Goal: Task Accomplishment & Management: Manage account settings

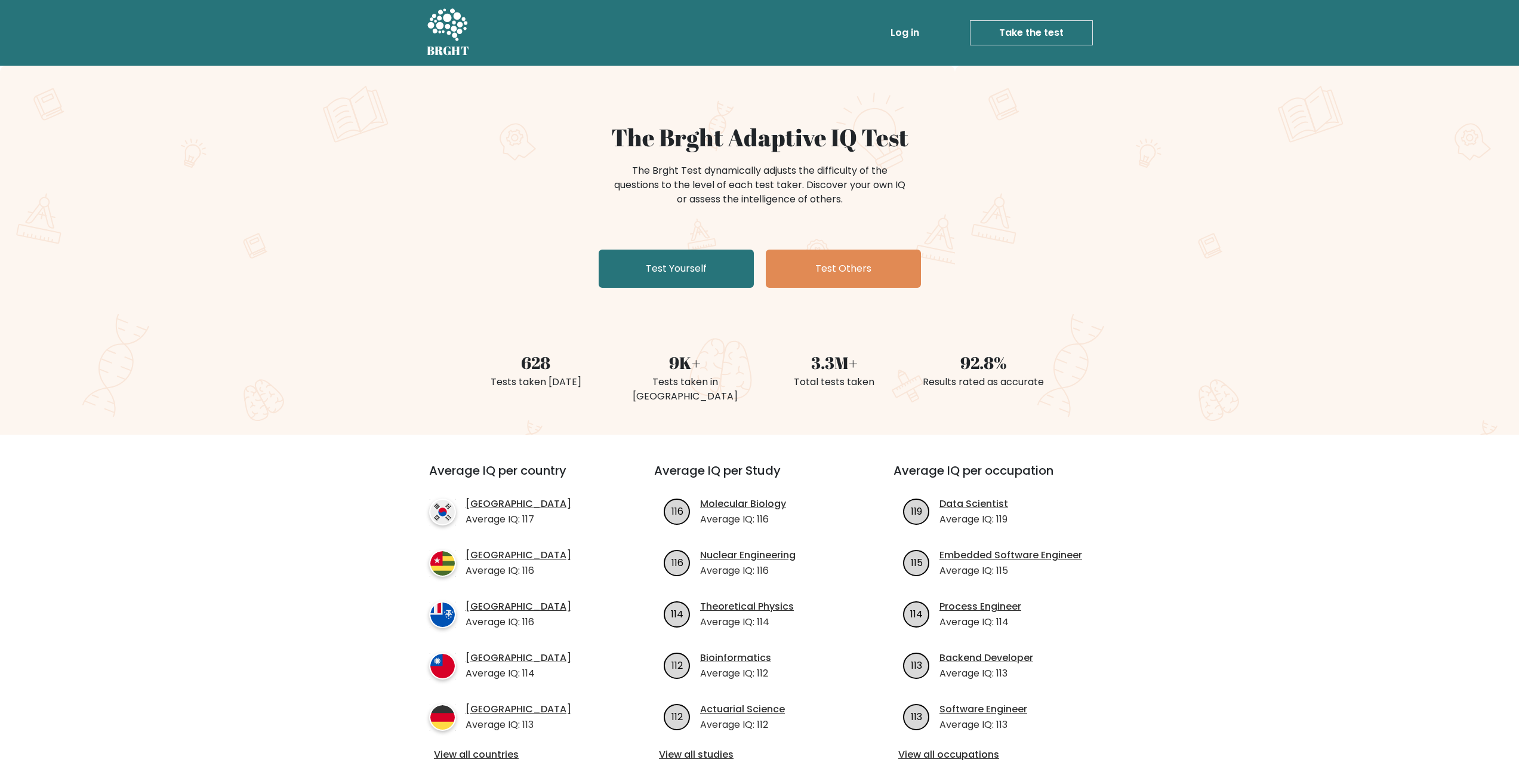
click at [913, 36] on link "Log in" at bounding box center [904, 32] width 38 height 24
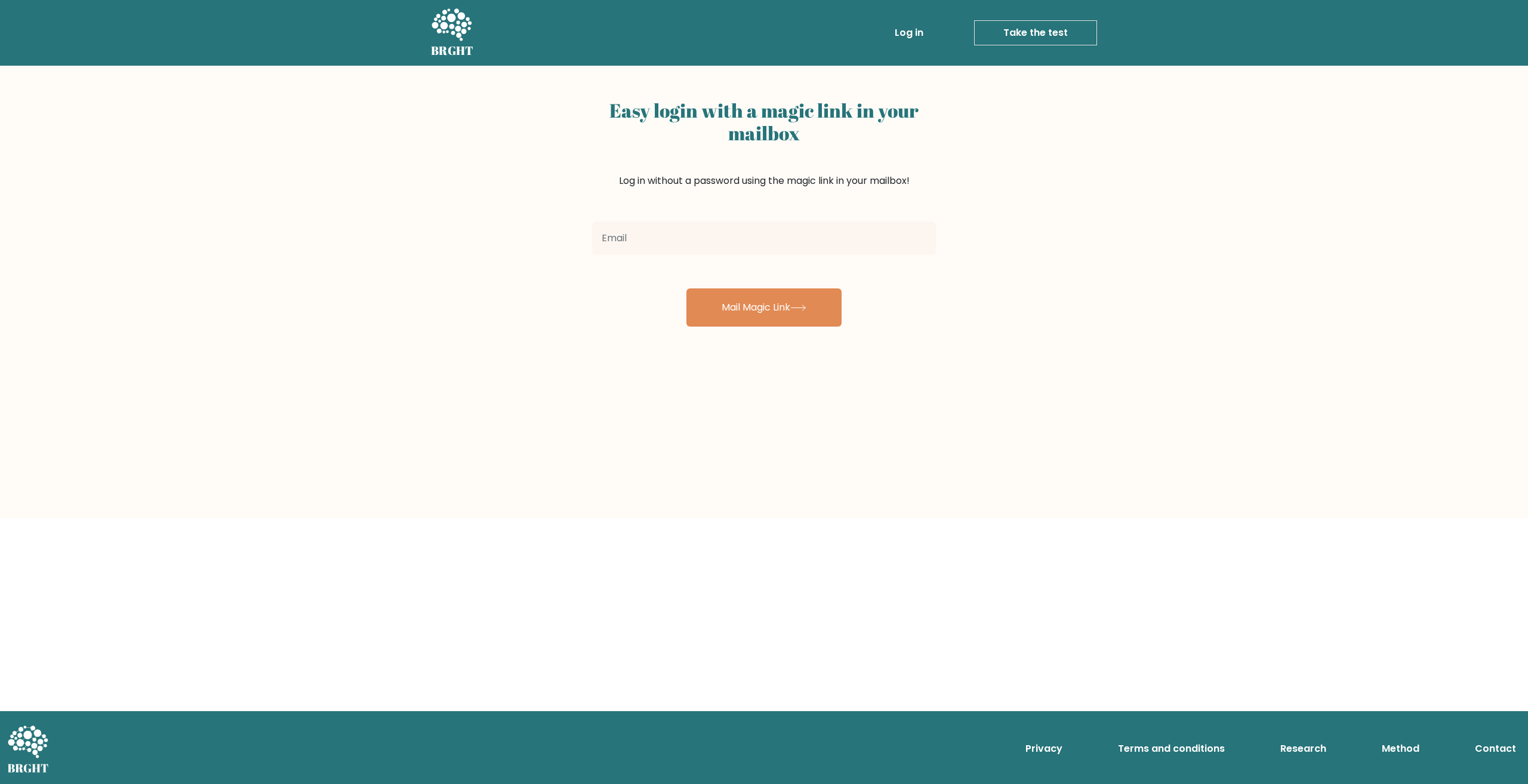
click at [722, 242] on input "email" at bounding box center [763, 238] width 344 height 34
click at [574, 292] on div "Easy login with a magic link in your mailbox Log in without a password using th…" at bounding box center [764, 292] width 1528 height 452
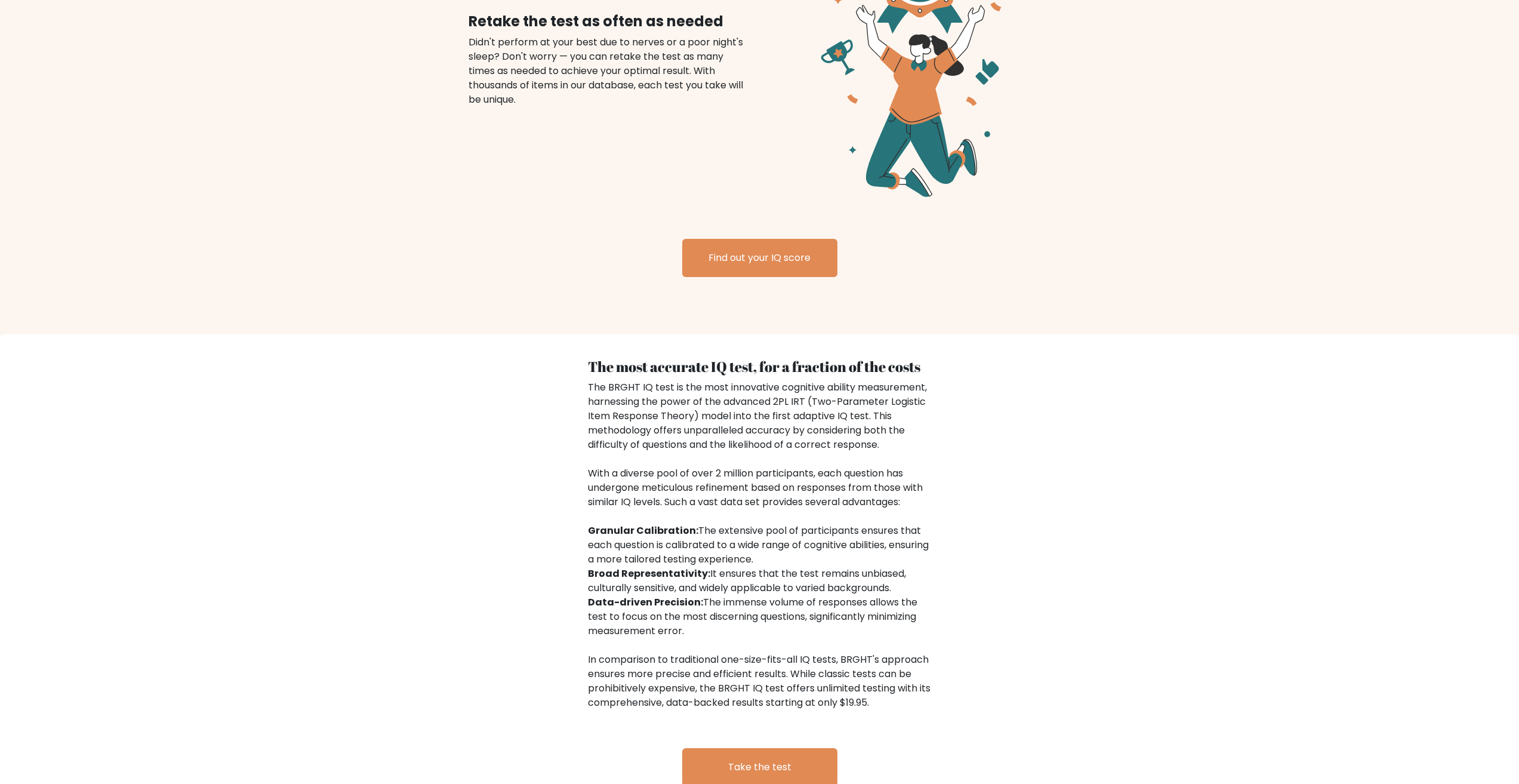
scroll to position [1605, 0]
